Goal: Information Seeking & Learning: Stay updated

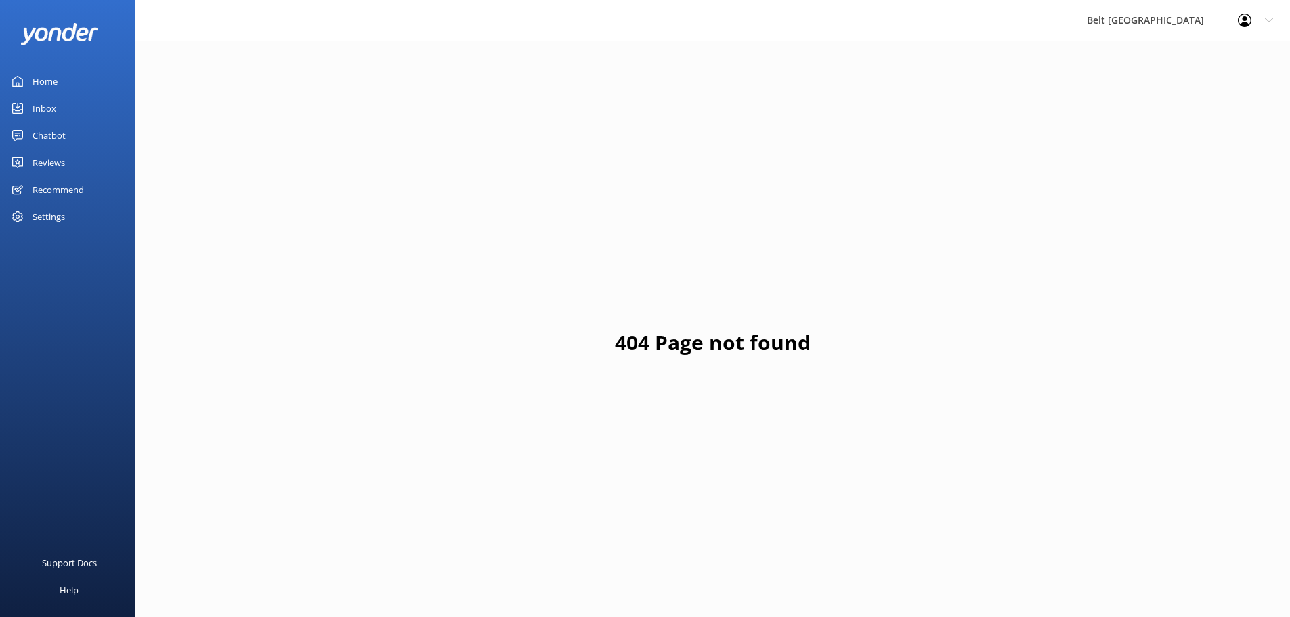
drag, startPoint x: 0, startPoint y: 0, endPoint x: 161, endPoint y: 165, distance: 230.3
click at [173, 166] on div "404 Page not found" at bounding box center [712, 349] width 1154 height 617
click at [74, 164] on link "Reviews" at bounding box center [67, 162] width 135 height 27
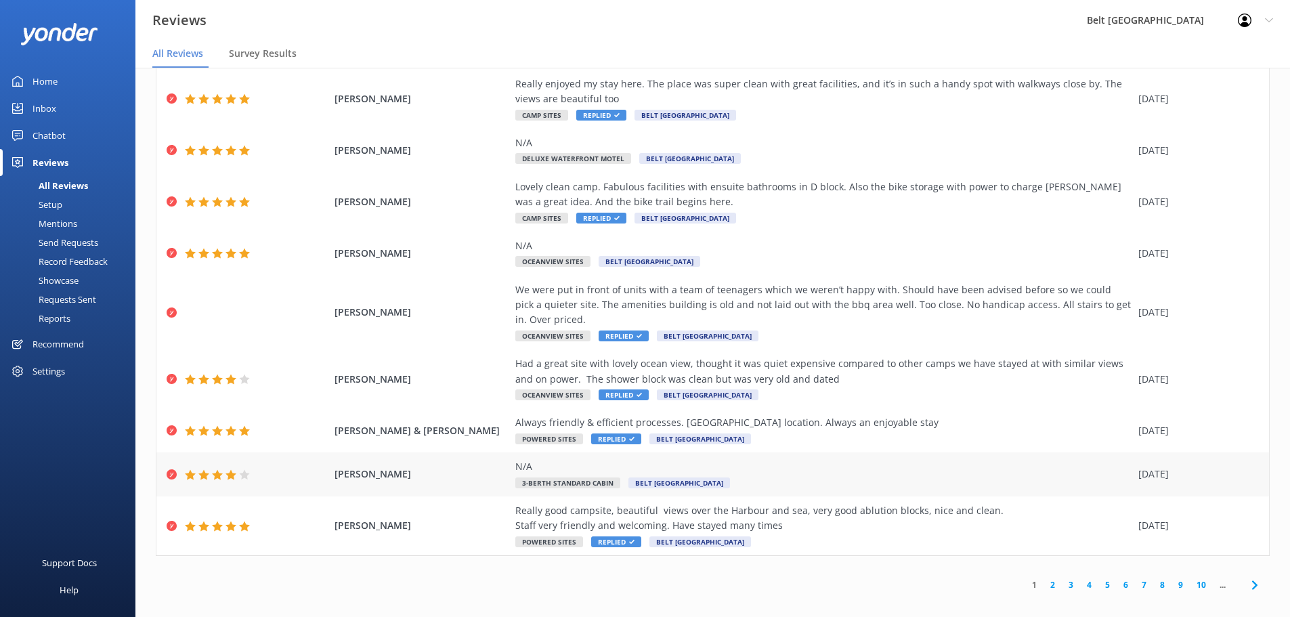
scroll to position [27, 0]
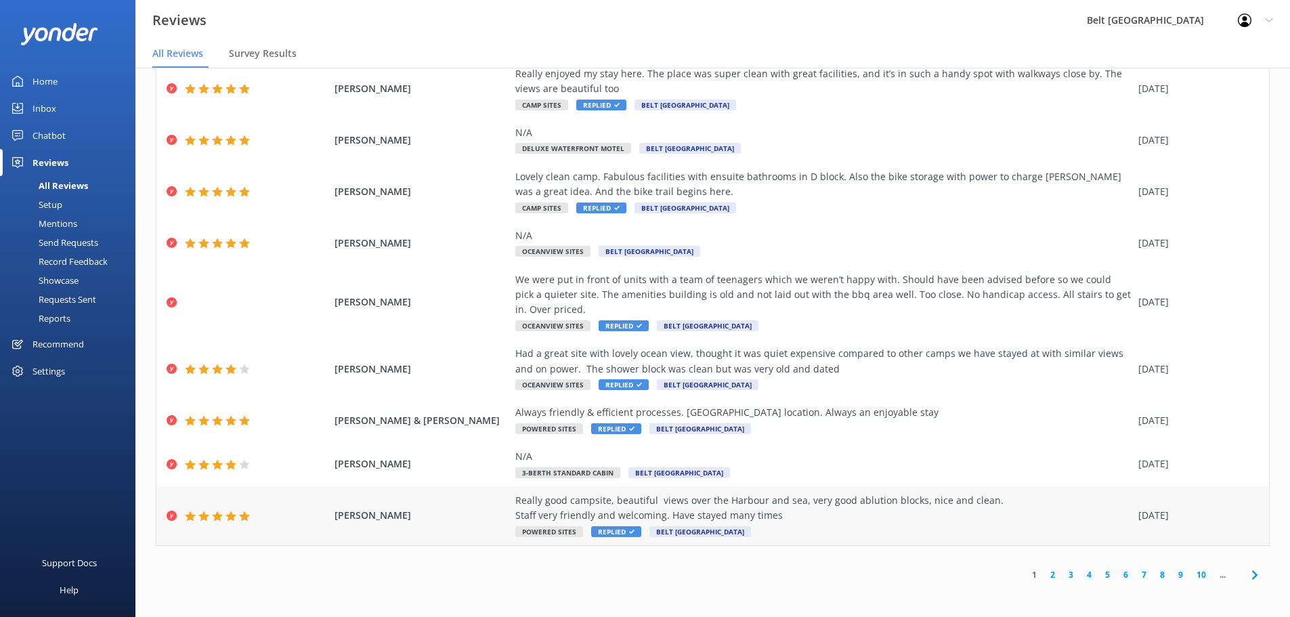
click at [972, 516] on div "Really good campsite, beautiful views over the Harbour and sea, very good ablut…" at bounding box center [823, 508] width 616 height 30
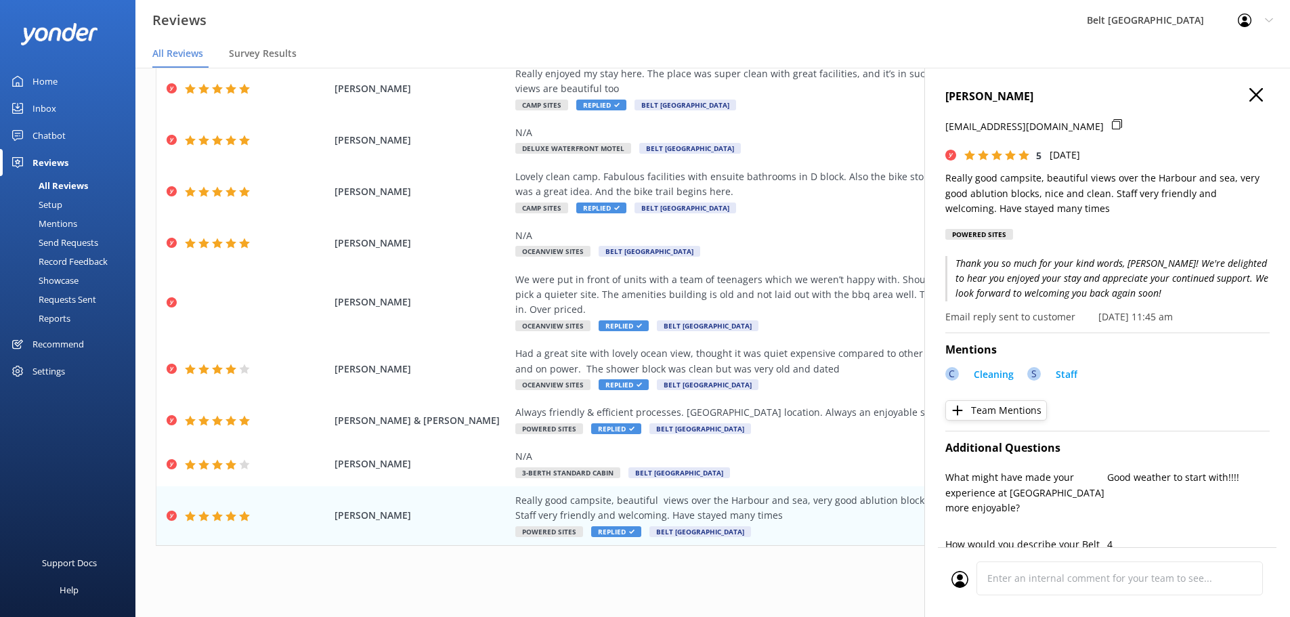
click at [1249, 98] on use "button" at bounding box center [1256, 95] width 14 height 14
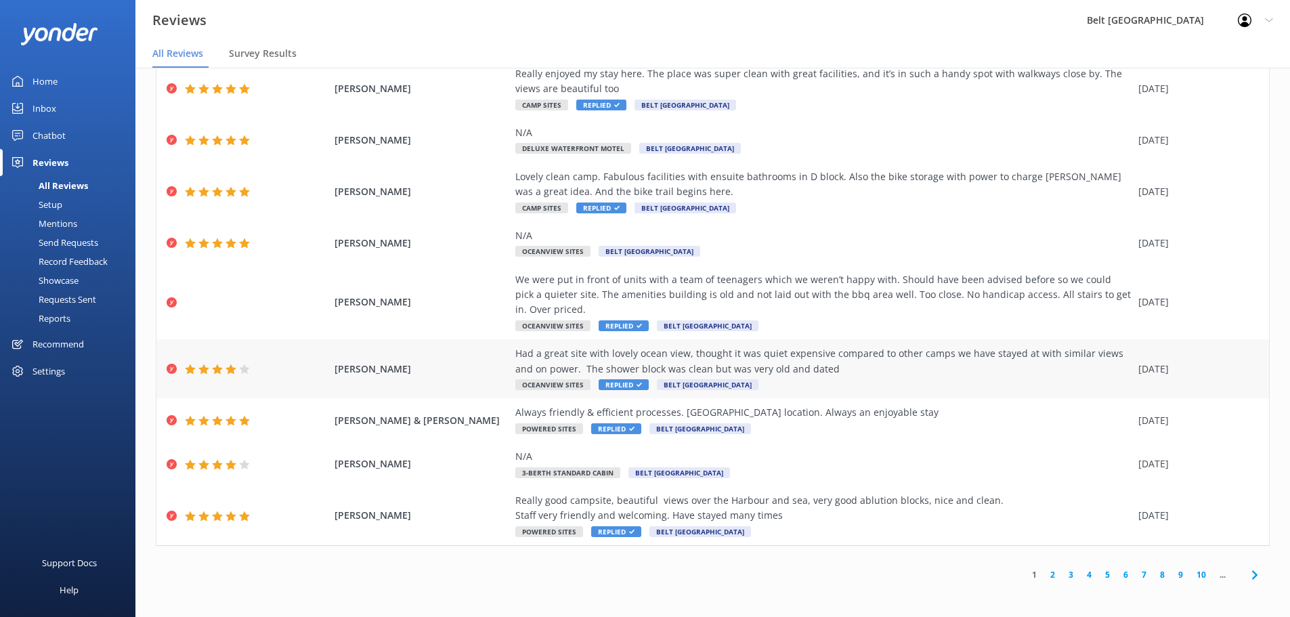
click at [875, 366] on div "Had a great site with lovely ocean view, thought it was quiet expensive compare…" at bounding box center [823, 361] width 616 height 30
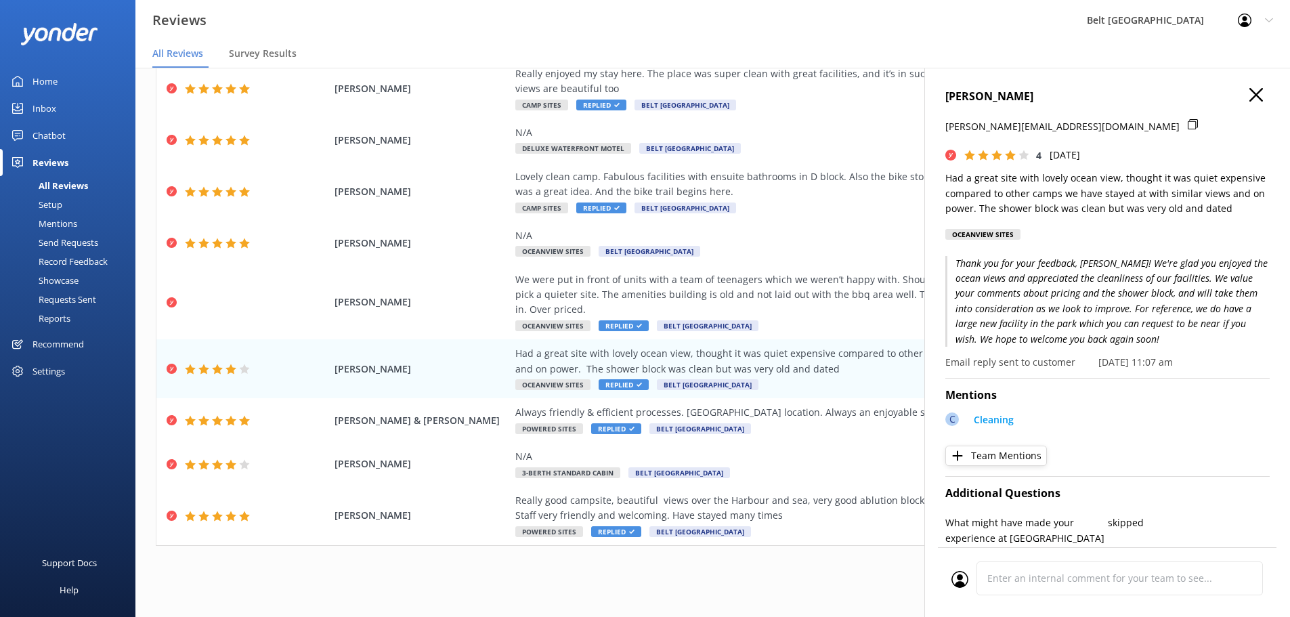
click at [1249, 95] on icon "button" at bounding box center [1256, 95] width 14 height 14
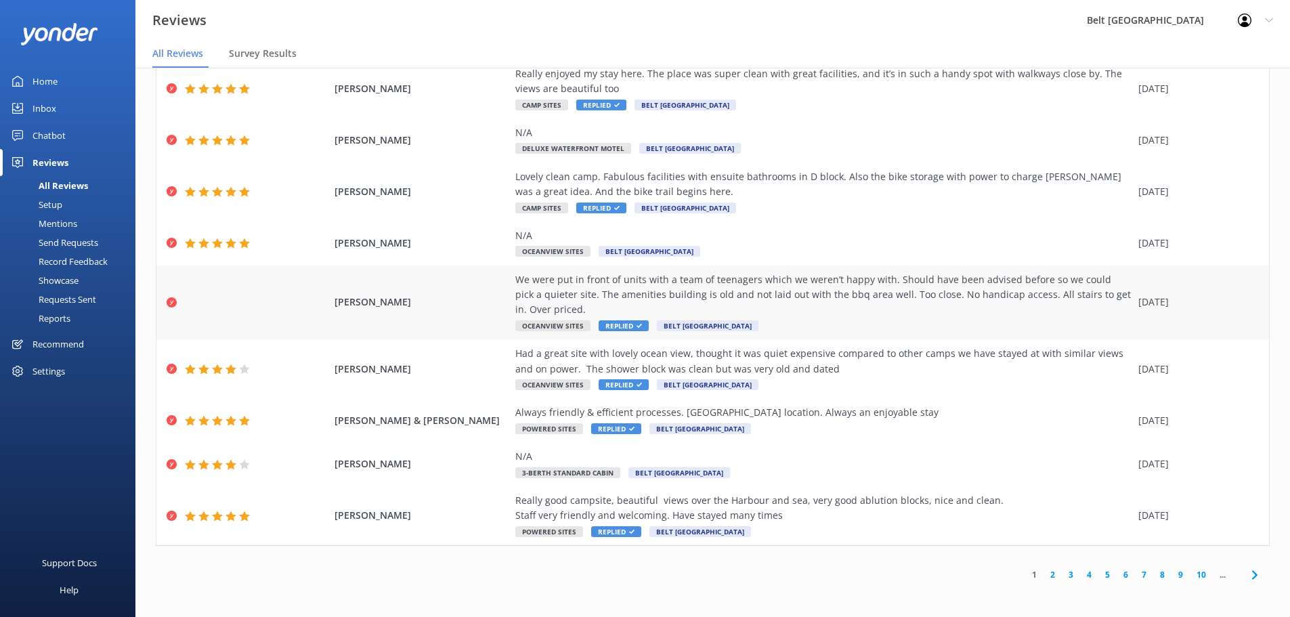
drag, startPoint x: 866, startPoint y: 309, endPoint x: 873, endPoint y: 307, distance: 6.9
click at [867, 309] on div "We were put in front of units with a team of teenagers which we weren’t happy w…" at bounding box center [823, 294] width 616 height 45
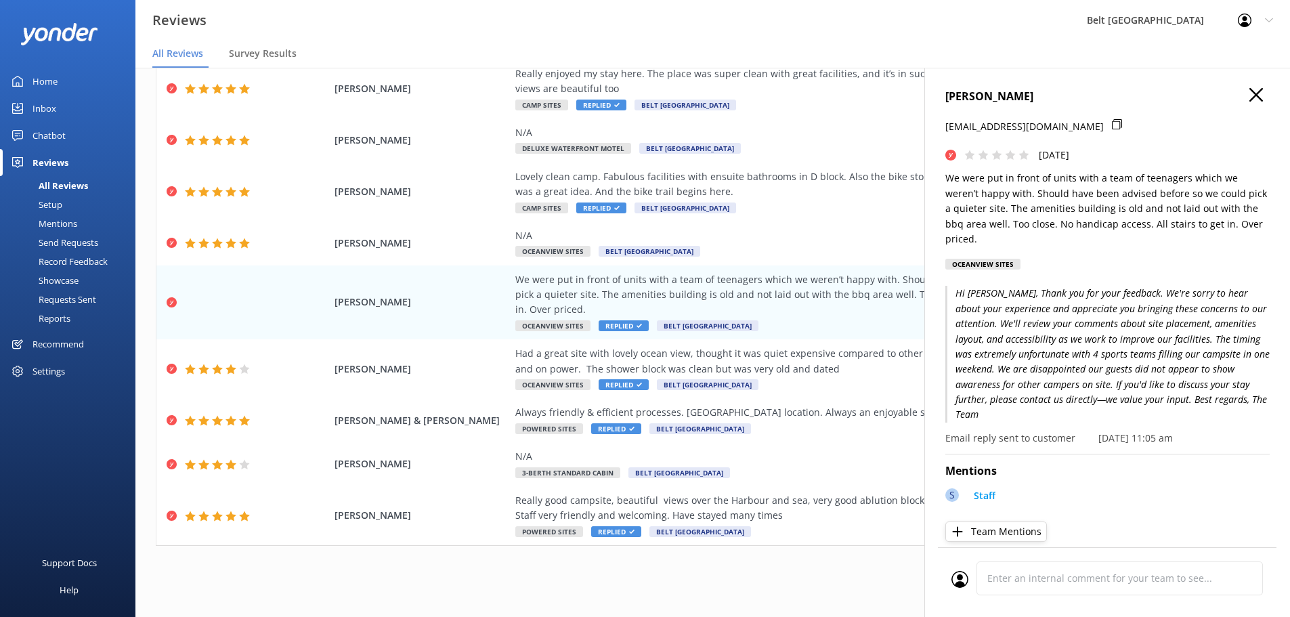
click at [1249, 93] on use "button" at bounding box center [1256, 95] width 14 height 14
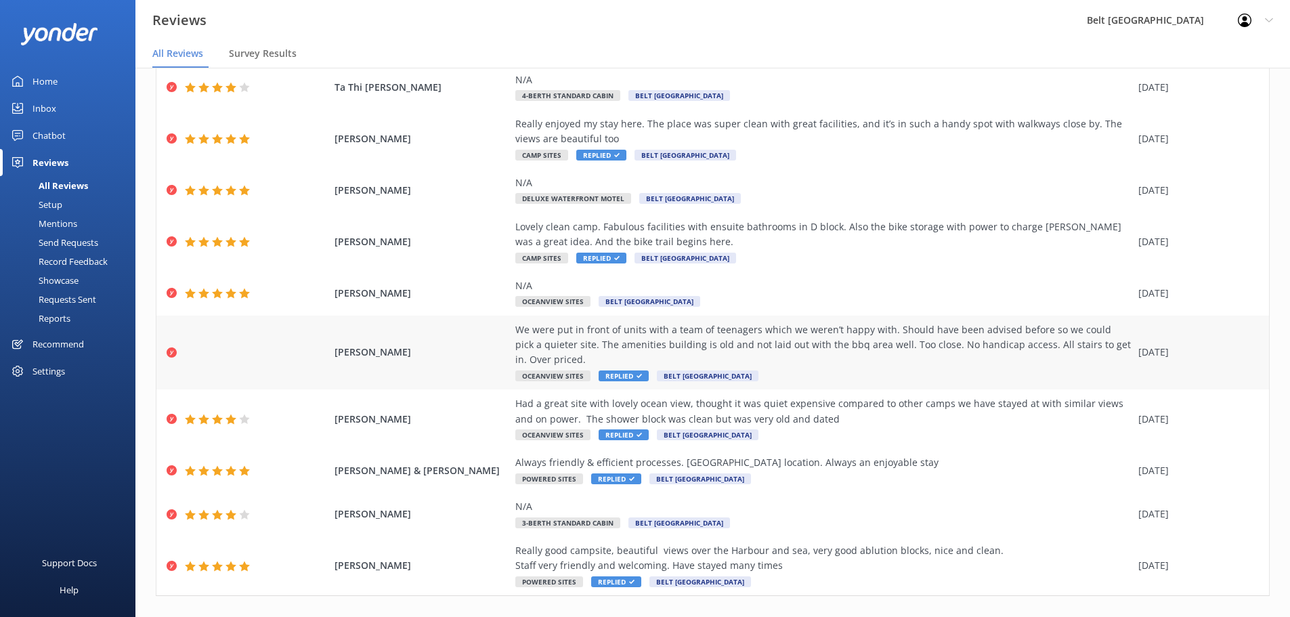
scroll to position [0, 0]
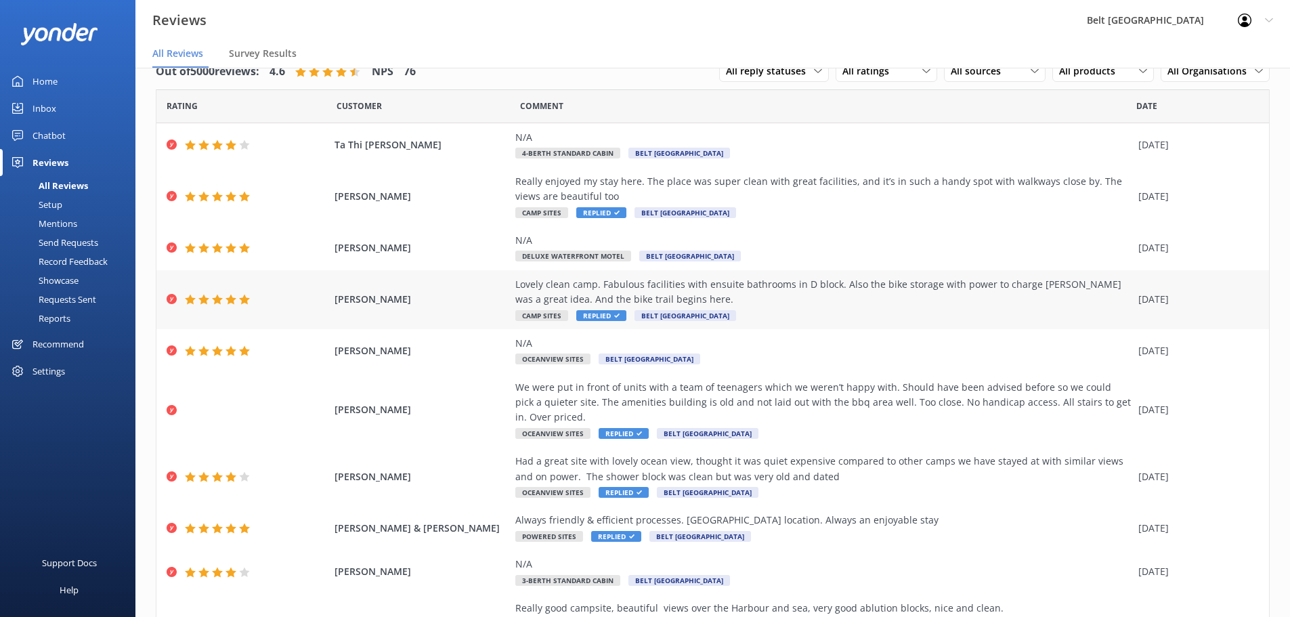
click at [791, 304] on div "Lovely clean camp. Fabulous facilities with ensuite bathrooms in D block. Also …" at bounding box center [823, 292] width 616 height 30
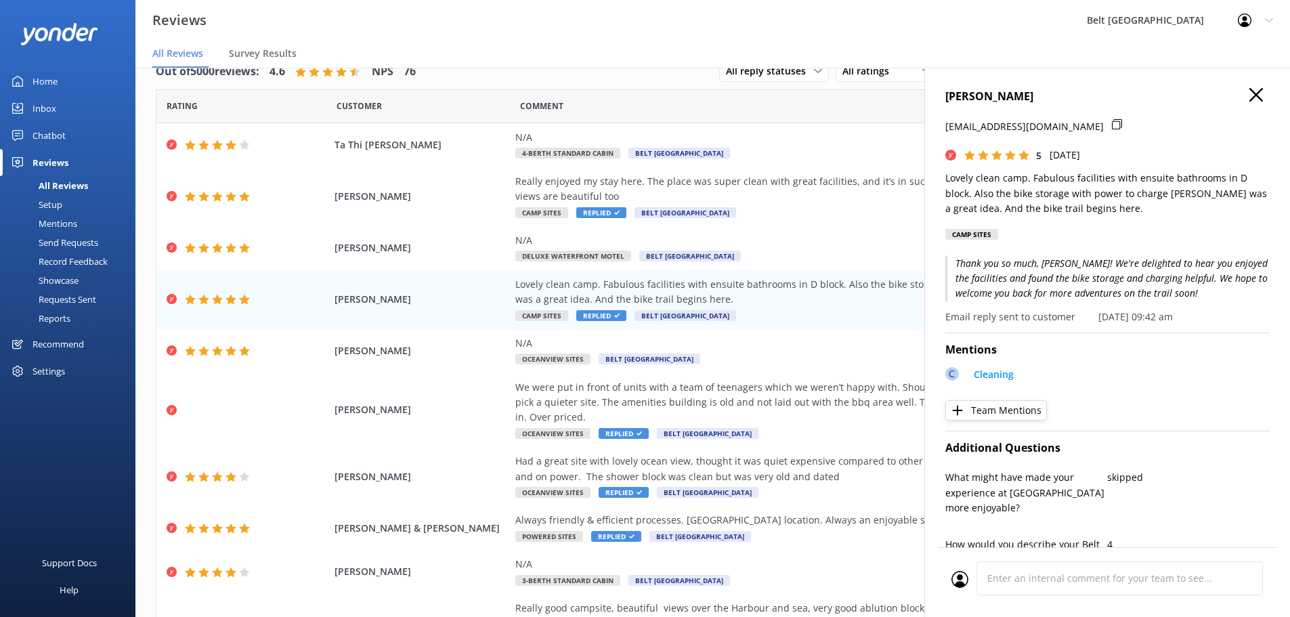
click at [1249, 100] on use "button" at bounding box center [1256, 95] width 14 height 14
